Goal: Task Accomplishment & Management: Use online tool/utility

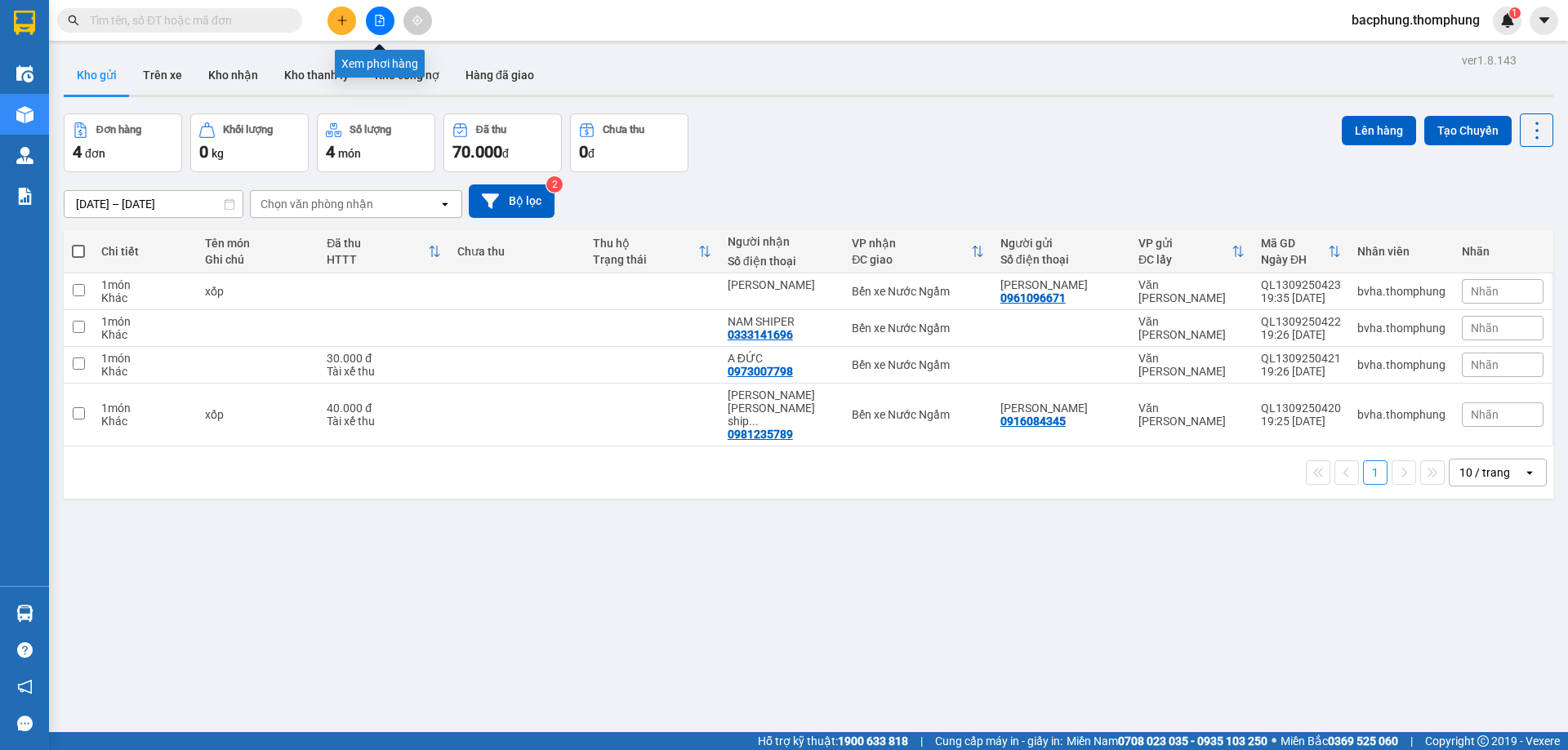
click at [378, 25] on icon "file-add" at bounding box center [380, 21] width 12 height 12
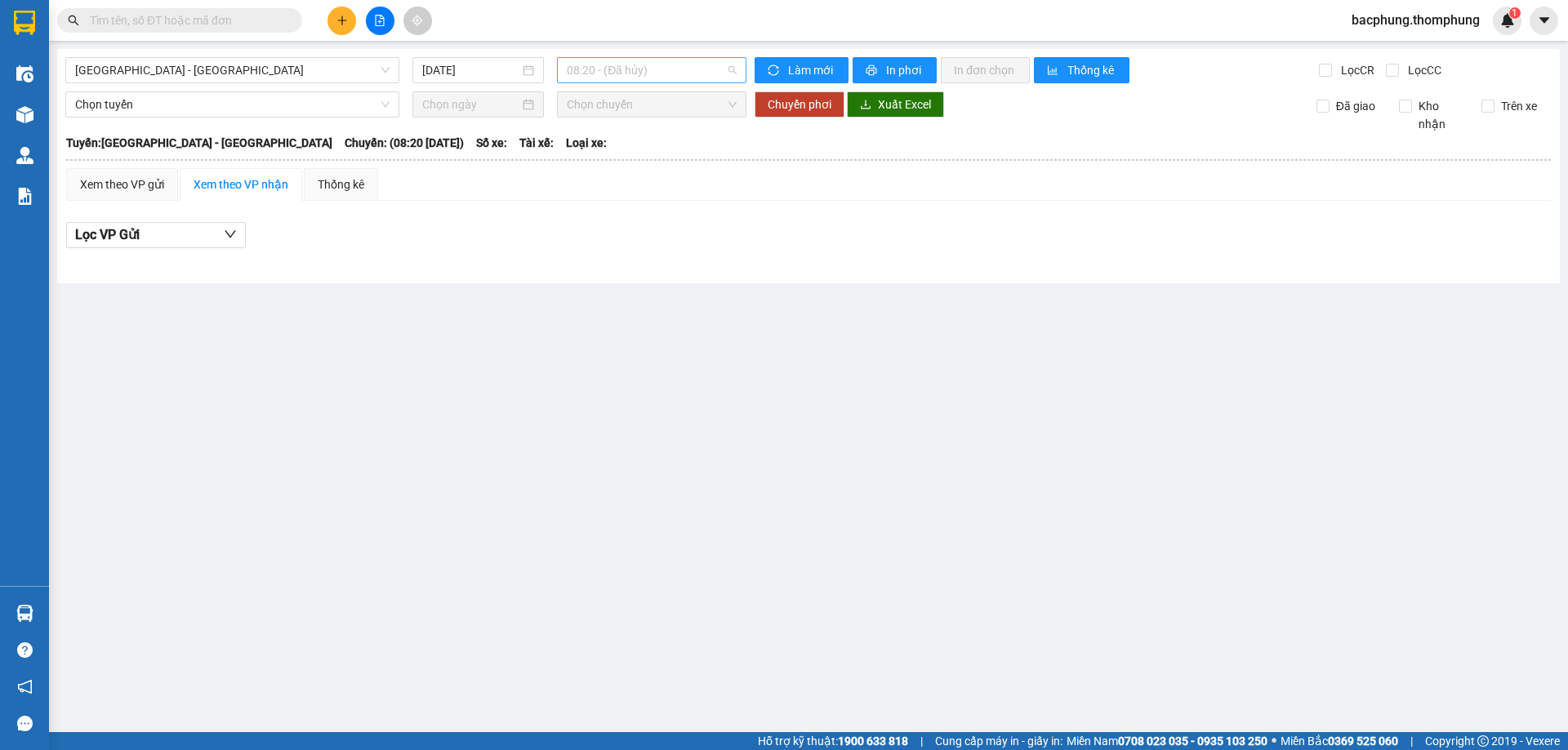
click at [644, 71] on span "08:20 - (Đã [PERSON_NAME])" at bounding box center [651, 70] width 170 height 25
click at [613, 203] on div "13:30" at bounding box center [631, 208] width 127 height 18
